Goal: Task Accomplishment & Management: Manage account settings

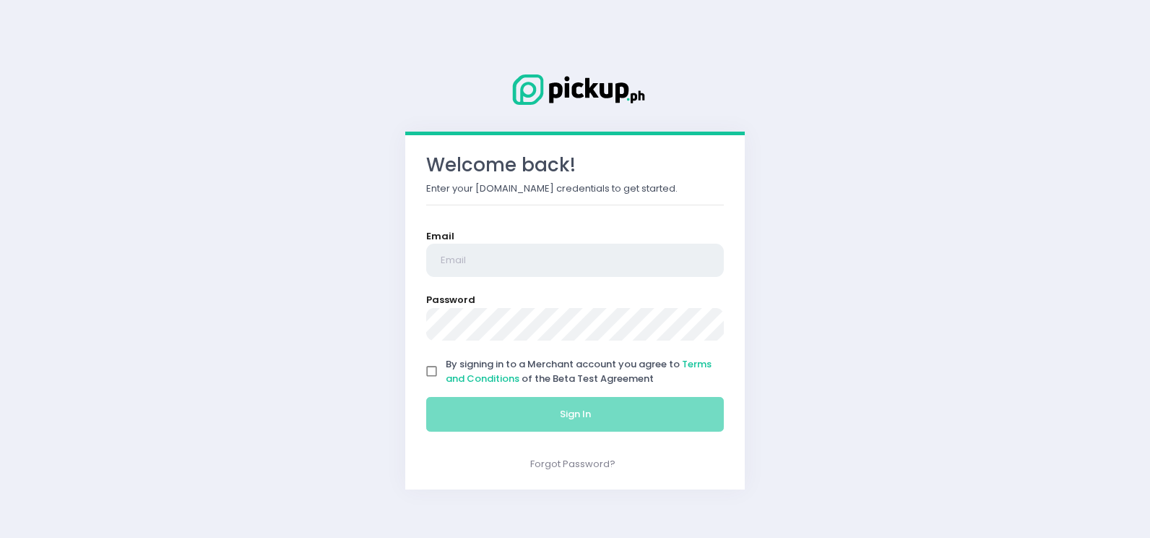
type input "[EMAIL_ADDRESS][DOMAIN_NAME]"
click at [432, 376] on input "By signing in to a Merchant account you agree to Terms and Conditions of the Be…" at bounding box center [431, 371] width 27 height 27
checkbox input "true"
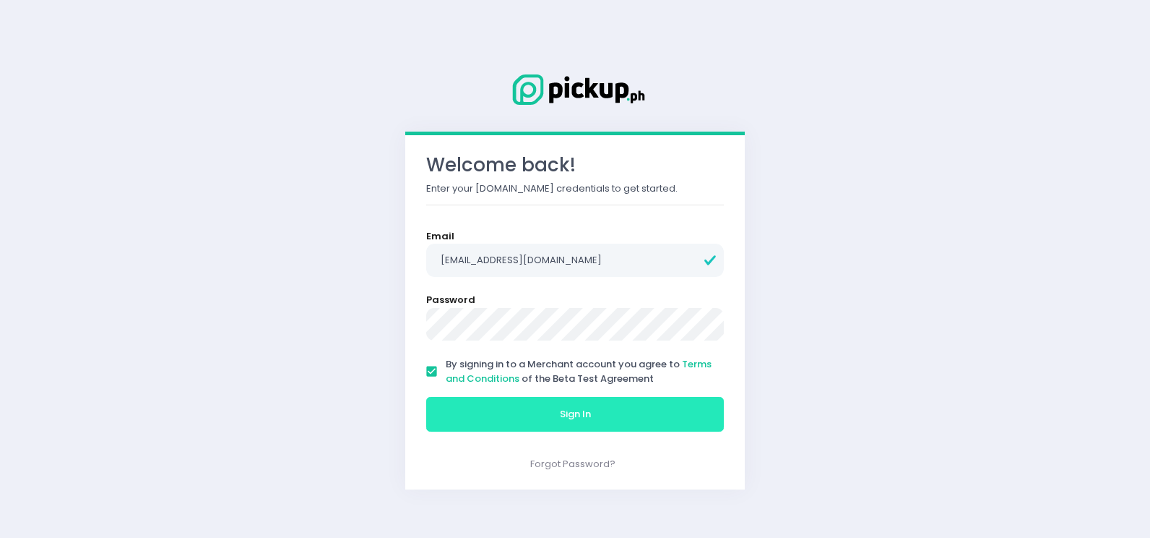
click at [525, 417] on button "Sign In" at bounding box center [575, 414] width 298 height 35
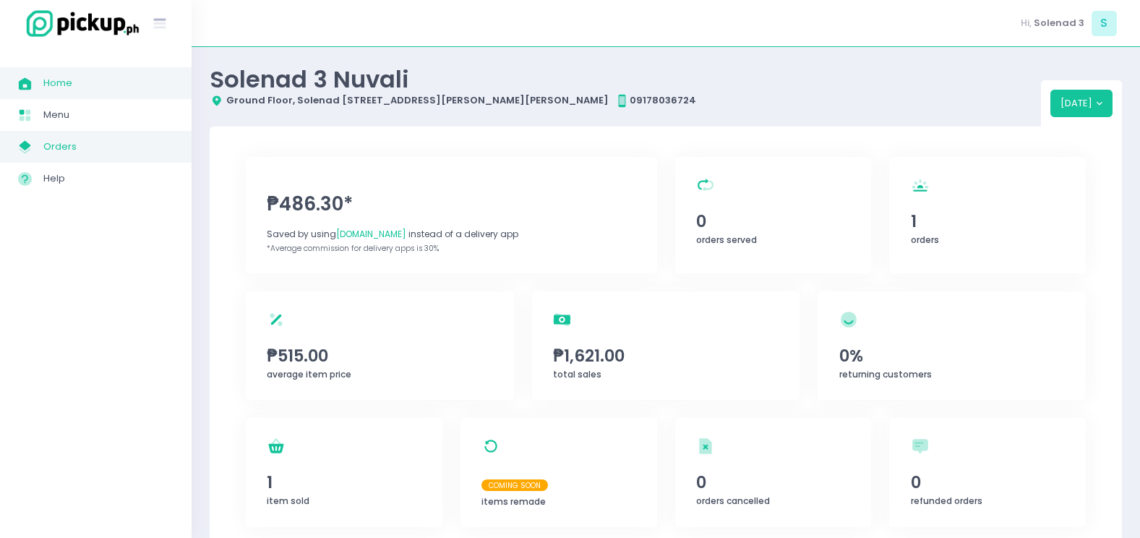
click at [66, 154] on span "Orders" at bounding box center [108, 146] width 130 height 19
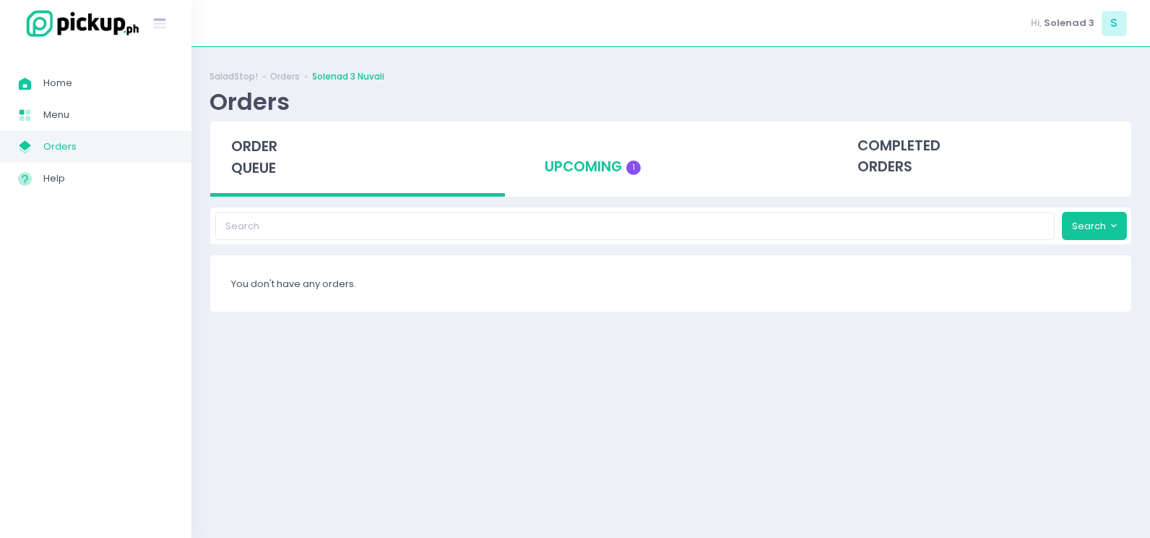
click at [616, 168] on div "upcoming 1" at bounding box center [670, 156] width 295 height 71
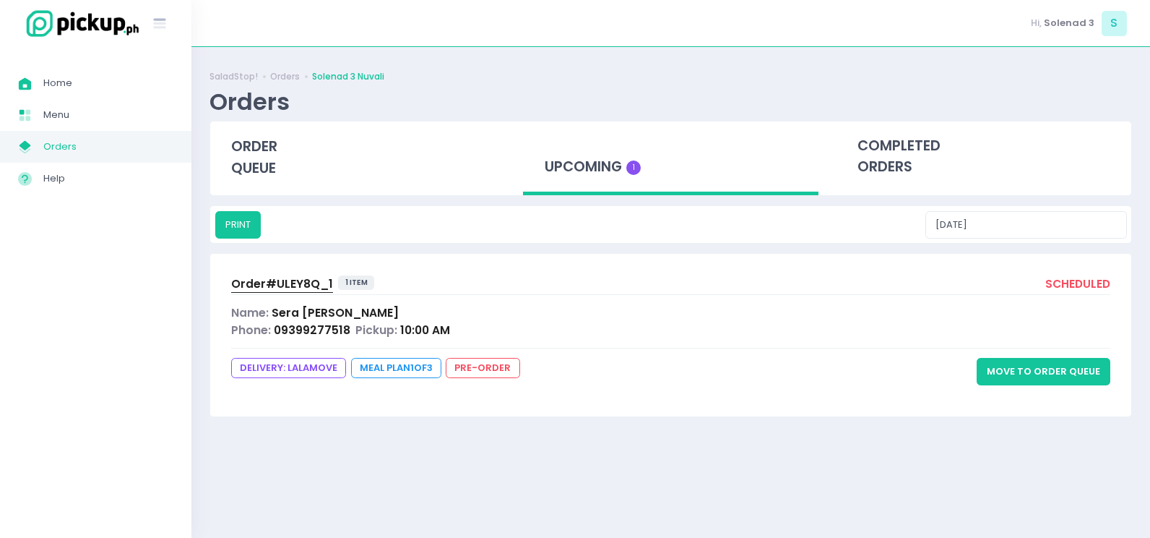
click at [1036, 382] on button "Move to Order Queue" at bounding box center [1044, 371] width 134 height 27
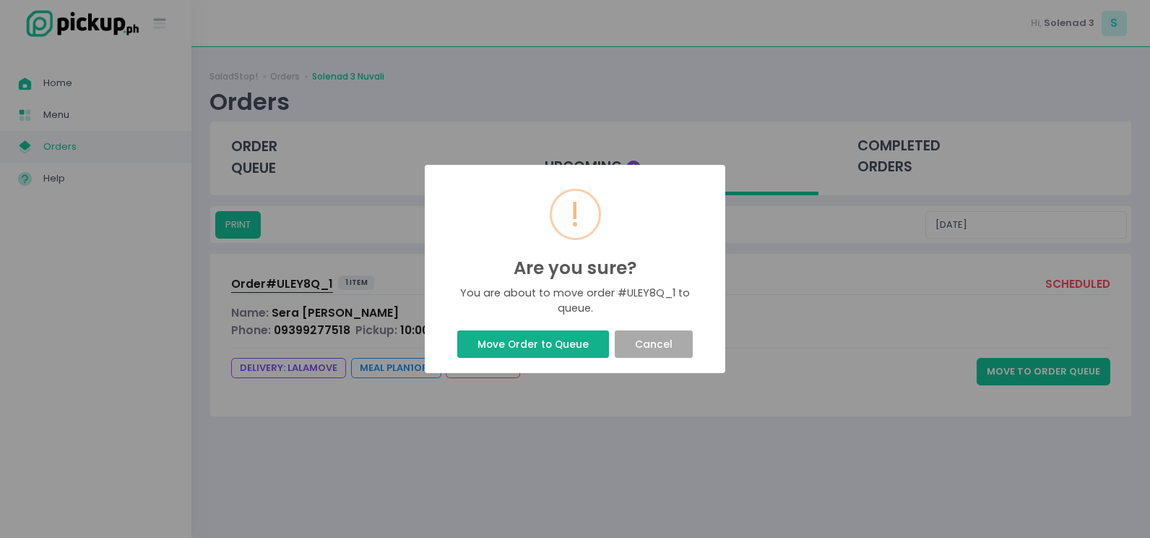
click at [509, 342] on button "Move Order to Queue" at bounding box center [532, 343] width 151 height 27
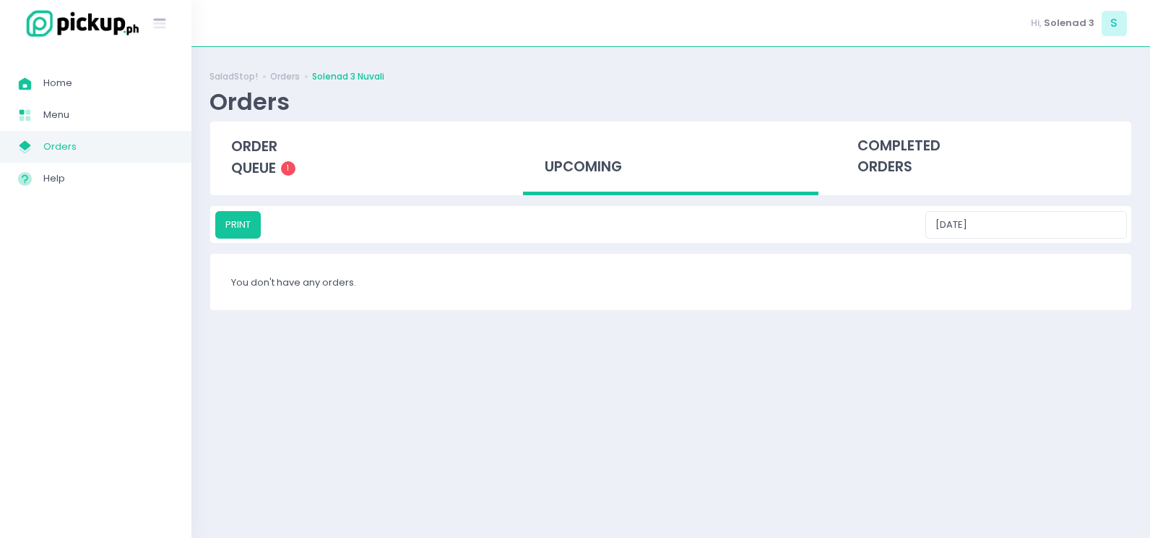
click at [573, 329] on div "SaladStop! Orders Solenad 3 Nuvali Orders order queue 1 upcoming completed orde…" at bounding box center [671, 292] width 959 height 455
click at [252, 152] on span "order queue" at bounding box center [254, 157] width 46 height 41
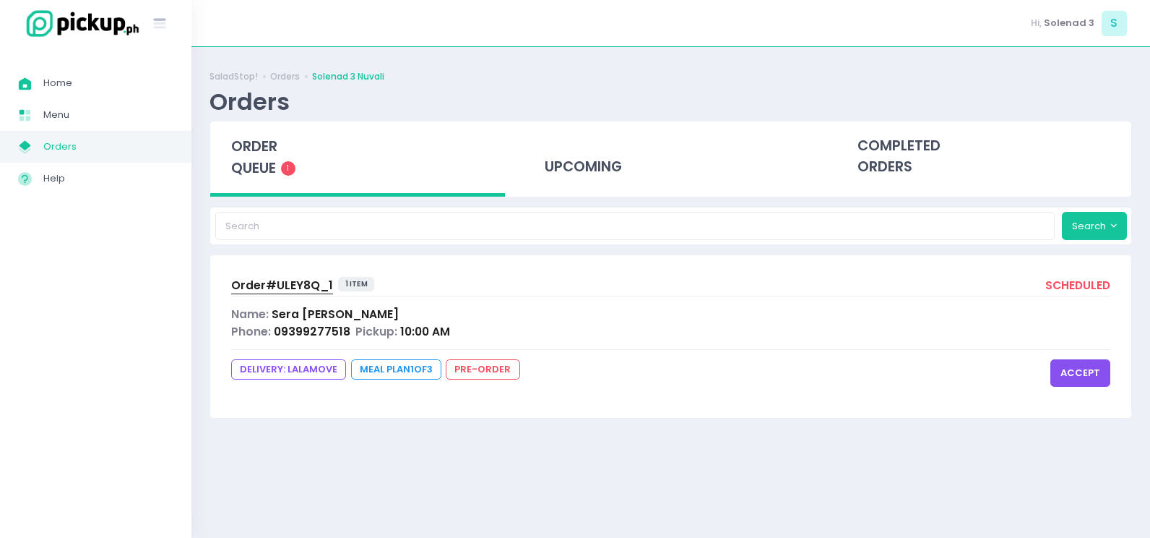
click at [1074, 371] on button "accept" at bounding box center [1081, 372] width 60 height 27
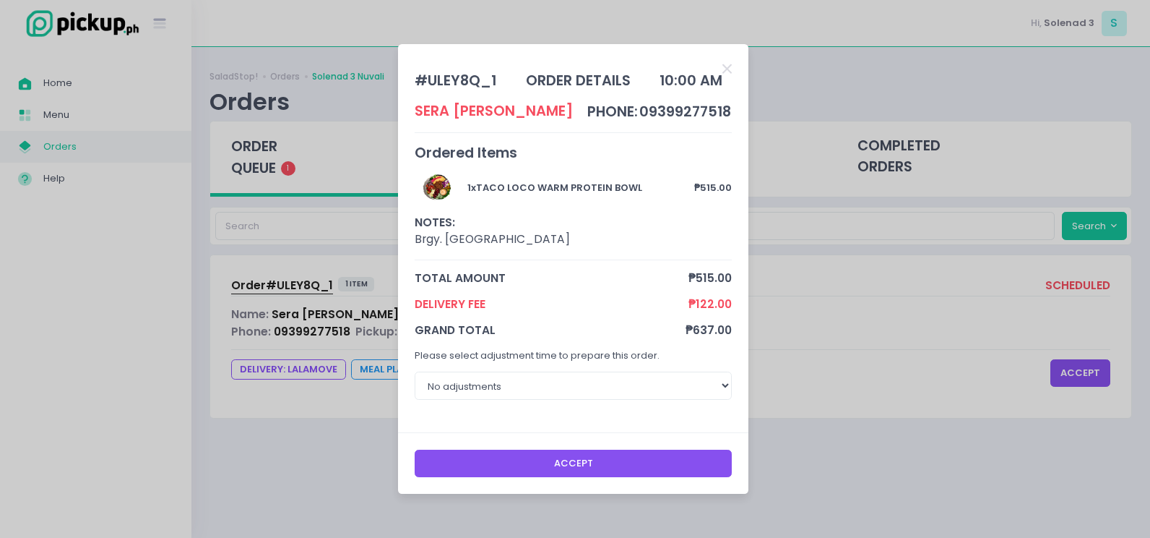
click at [578, 453] on button "Accept" at bounding box center [574, 462] width 318 height 27
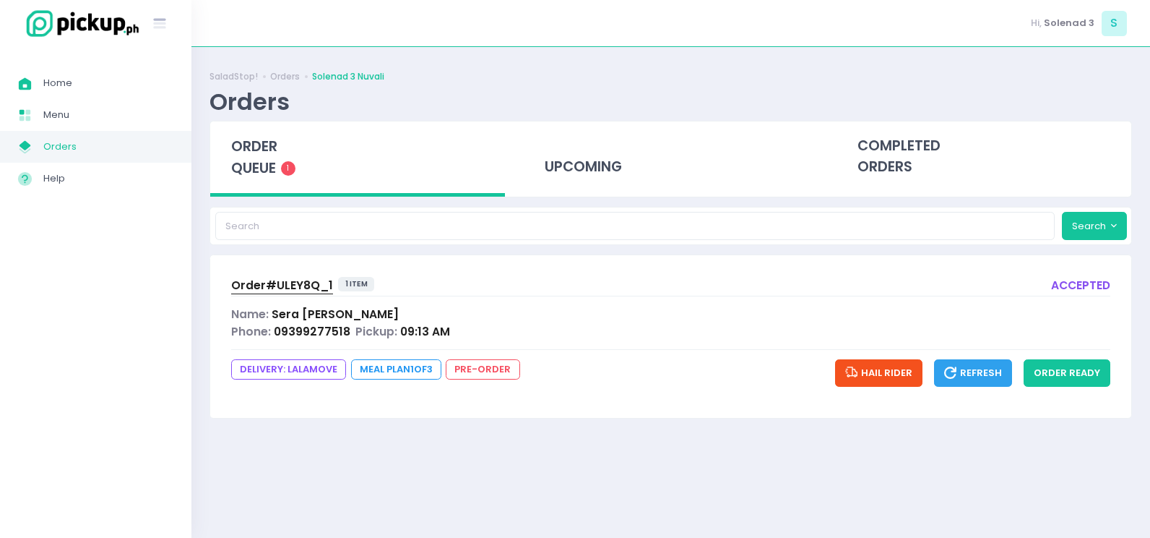
click at [316, 290] on span "Order# ULEY8Q_1" at bounding box center [282, 284] width 102 height 15
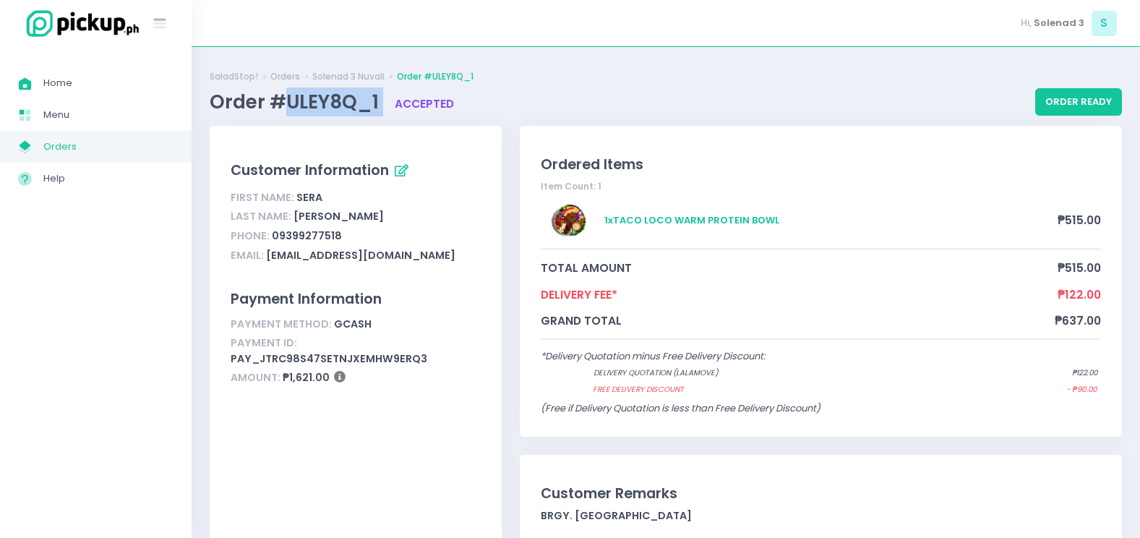
drag, startPoint x: 381, startPoint y: 103, endPoint x: 284, endPoint y: 106, distance: 96.9
click at [284, 106] on span "Order #ULEY8Q_1" at bounding box center [296, 102] width 173 height 26
copy span "ULEY8Q_1"
click at [1074, 107] on button "order ready" at bounding box center [1078, 101] width 87 height 27
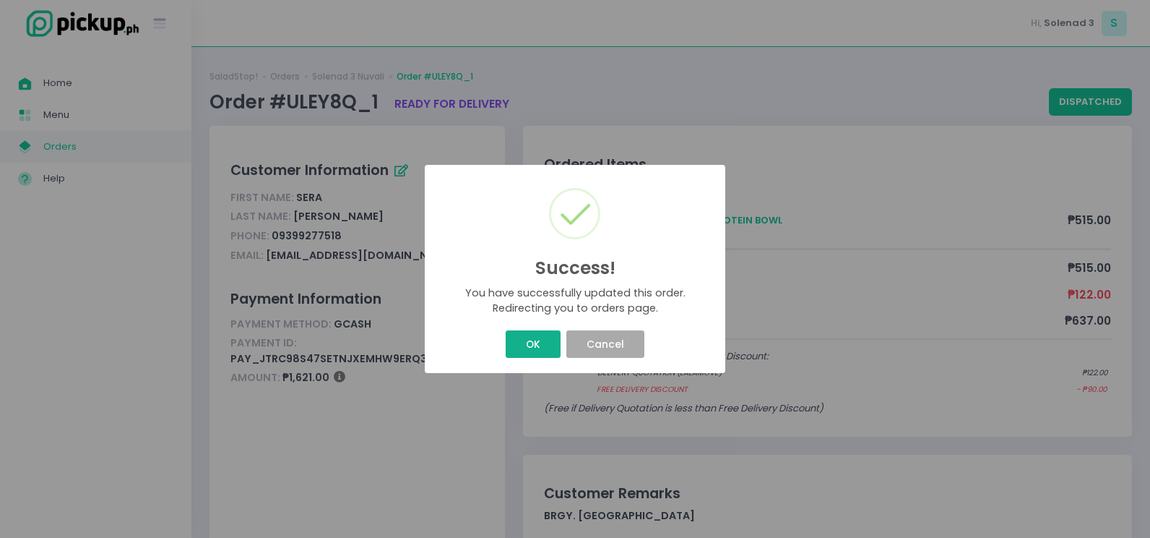
click at [525, 340] on button "OK" at bounding box center [533, 343] width 54 height 27
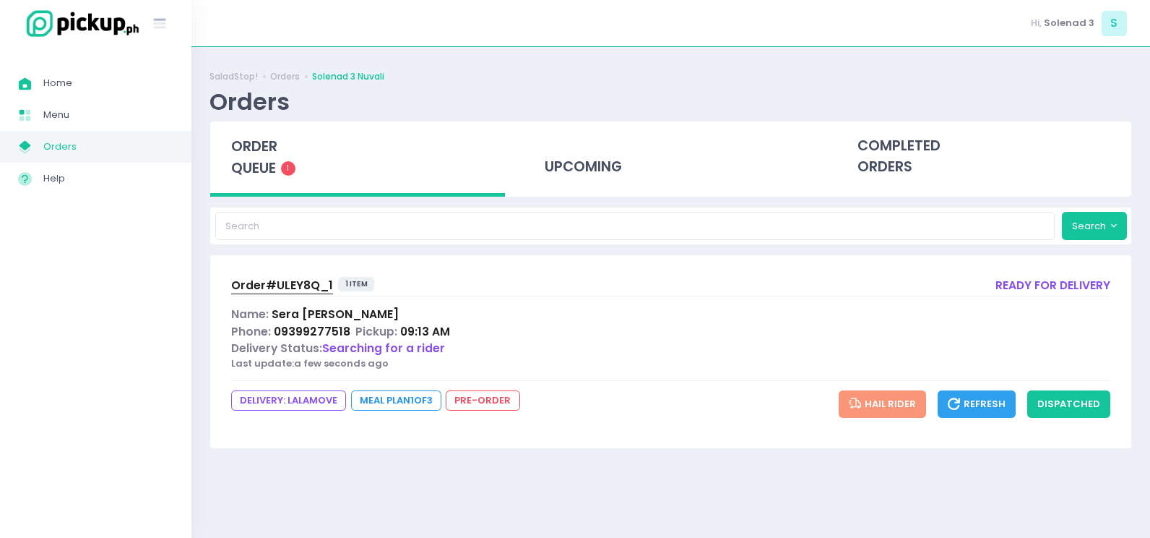
click at [267, 285] on span "Order# ULEY8Q_1" at bounding box center [282, 284] width 102 height 15
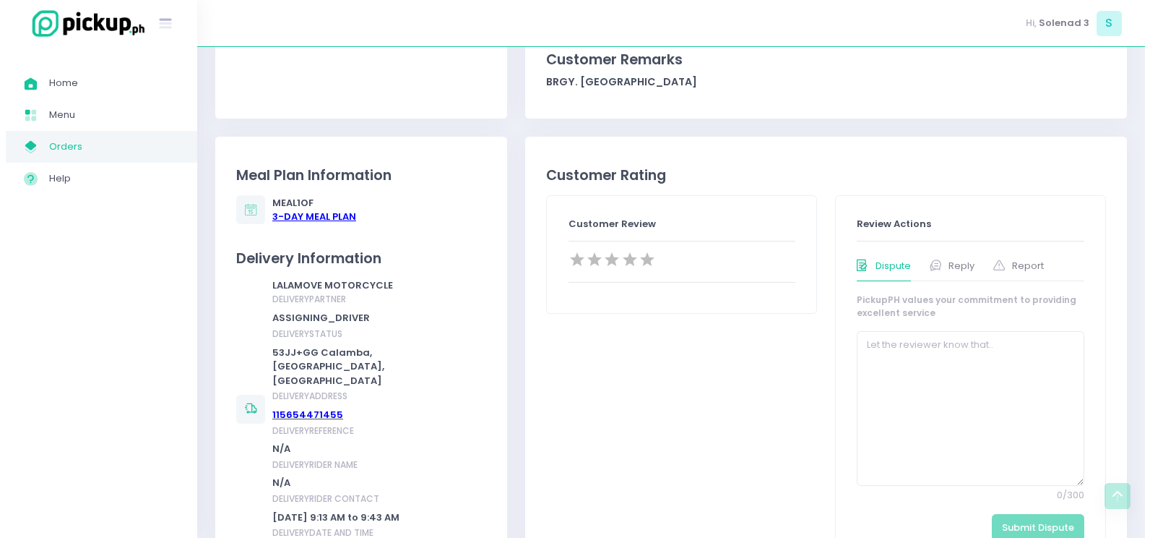
scroll to position [723, 0]
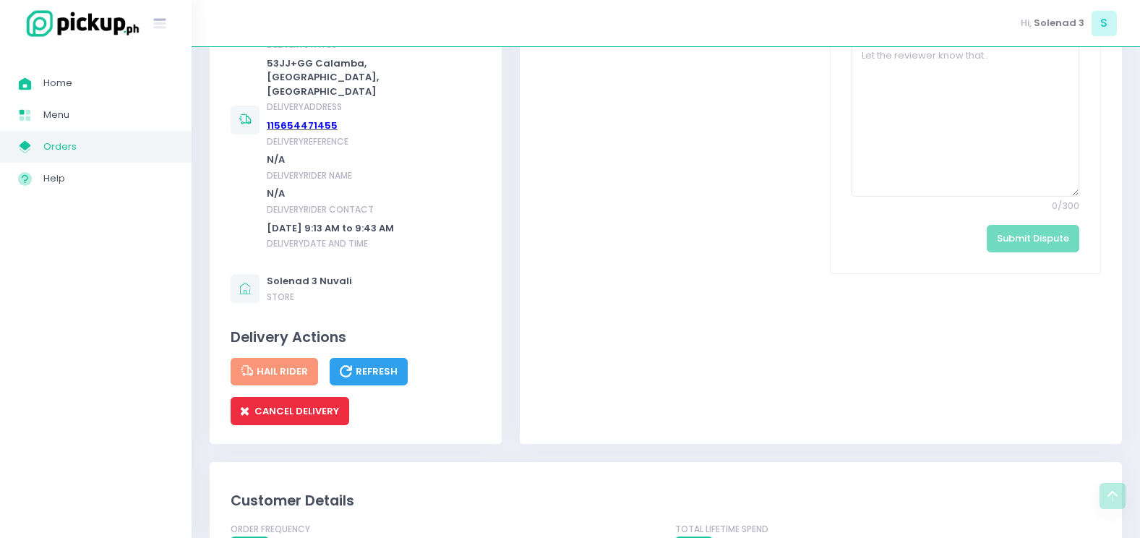
click at [271, 404] on span "CANCEL DELIVERY" at bounding box center [290, 411] width 98 height 14
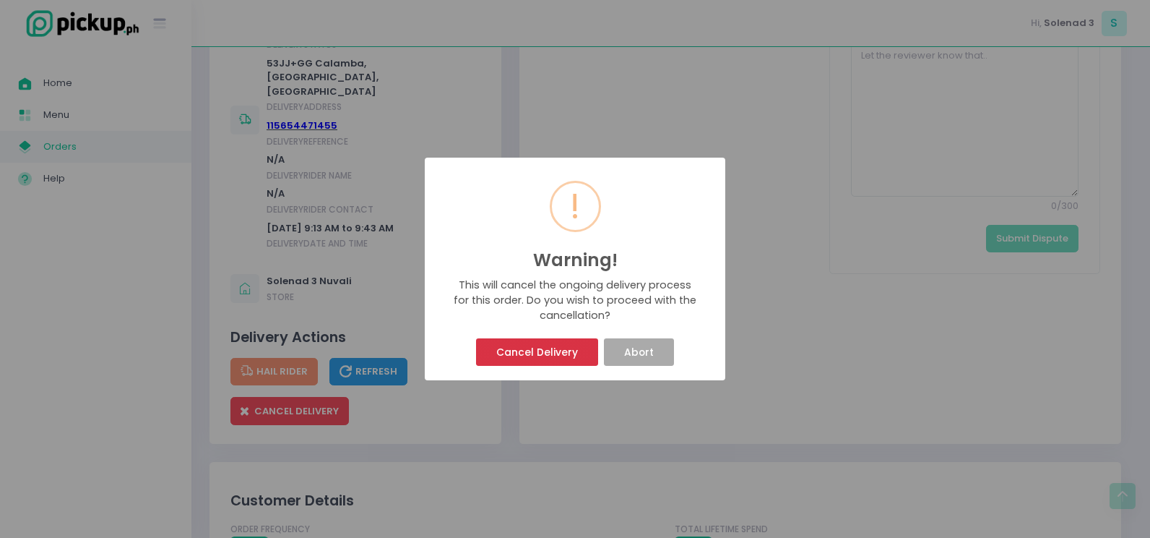
click at [562, 350] on button "Cancel Delivery" at bounding box center [536, 351] width 121 height 27
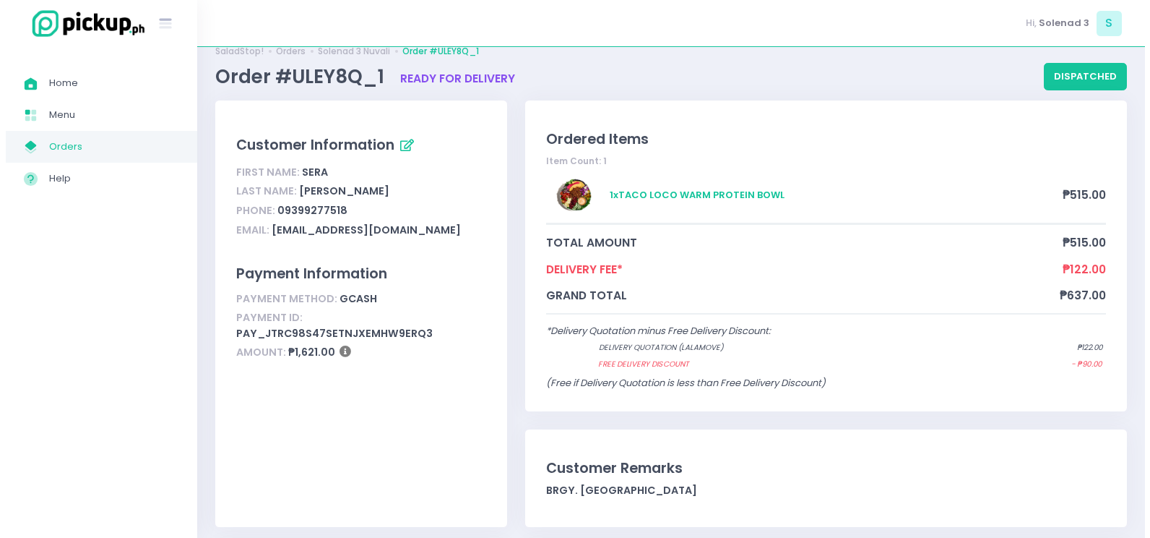
scroll to position [0, 0]
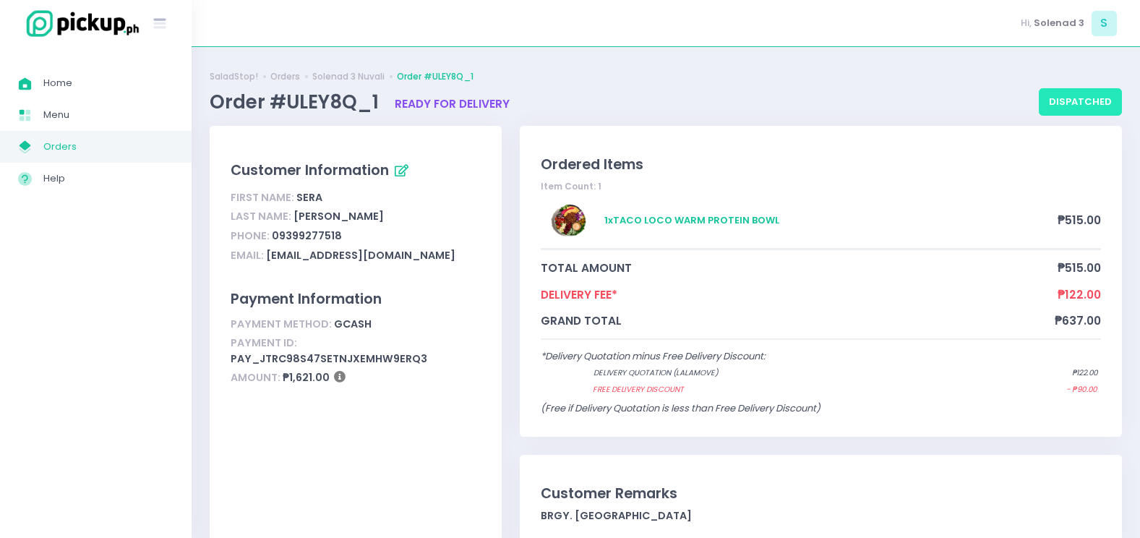
click at [1059, 97] on button "dispatched" at bounding box center [1079, 101] width 83 height 27
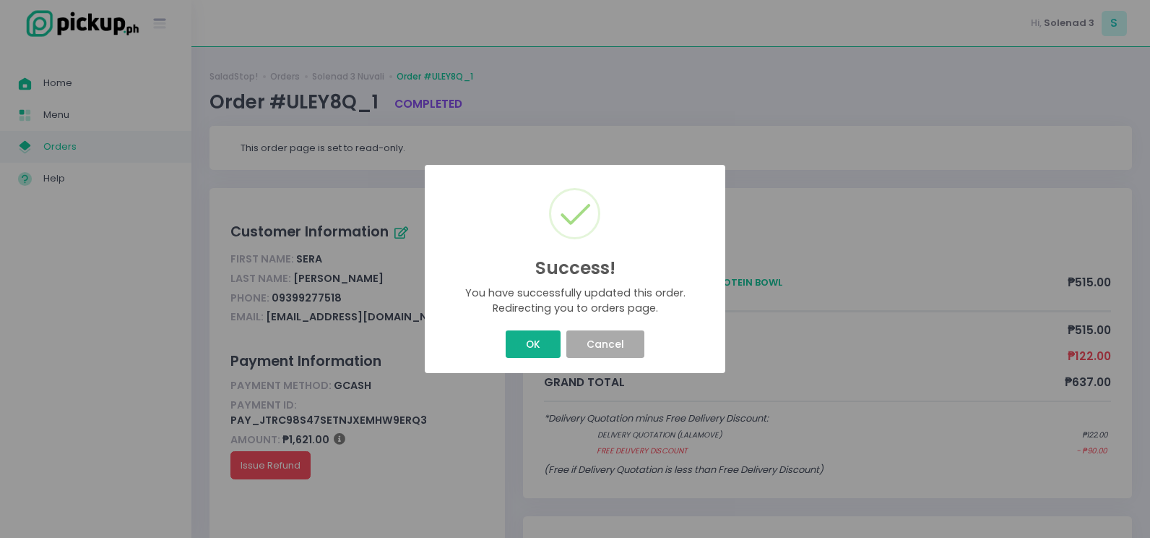
click at [546, 342] on button "OK" at bounding box center [533, 343] width 54 height 27
